Goal: Transaction & Acquisition: Subscribe to service/newsletter

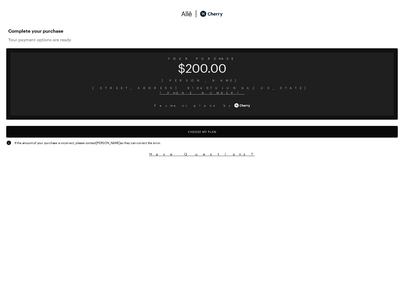
click at [208, 131] on button "Choose My Plan" at bounding box center [202, 132] width 392 height 12
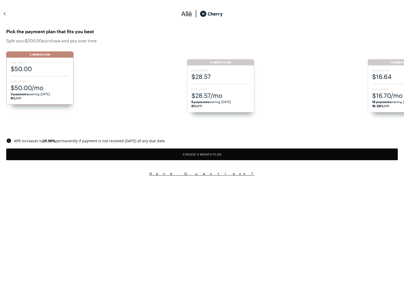
click at [21, 81] on span "Due Later" at bounding box center [40, 82] width 59 height 4
click at [208, 155] on button "Choose 3 -Month Plan" at bounding box center [202, 154] width 392 height 12
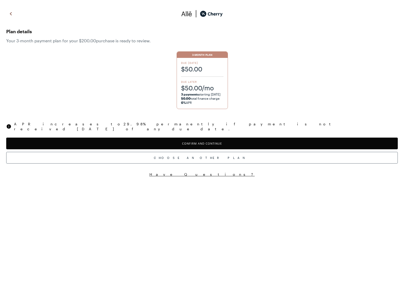
click at [205, 141] on button "Confirm and Continue" at bounding box center [202, 143] width 392 height 12
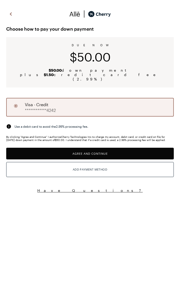
click at [73, 155] on button "Agree and Continue" at bounding box center [90, 154] width 168 height 12
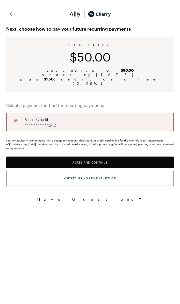
click at [76, 118] on div "**********" at bounding box center [90, 122] width 168 height 19
click at [92, 158] on button "Agree and Continue" at bounding box center [90, 162] width 168 height 12
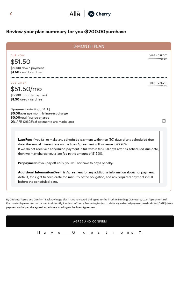
scroll to position [322, 0]
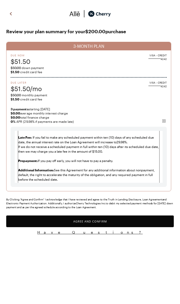
click at [93, 224] on button "Agree and Confirm" at bounding box center [90, 221] width 168 height 12
